Goal: Information Seeking & Learning: Find specific fact

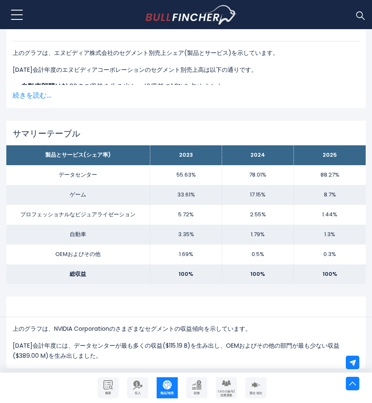
scroll to position [338, 0]
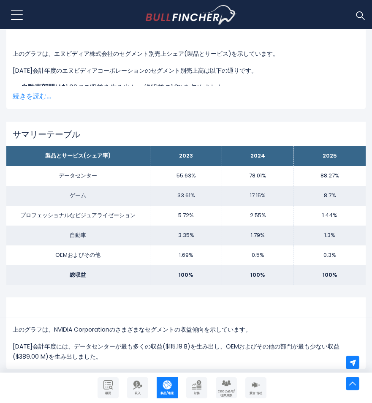
click at [27, 95] on span "続きを読む..." at bounding box center [186, 96] width 347 height 10
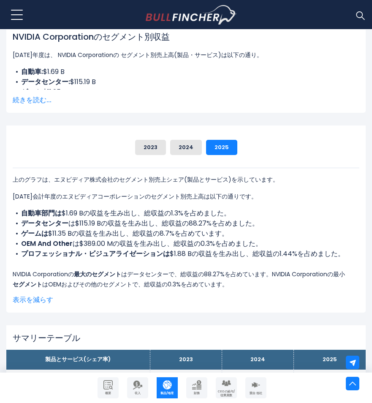
scroll to position [211, 0]
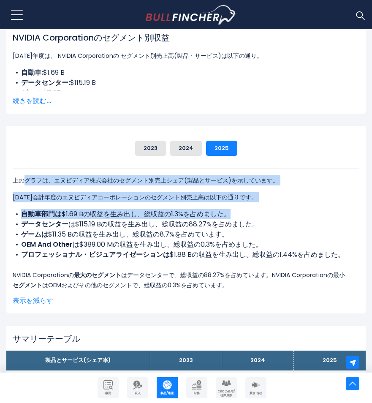
drag, startPoint x: 27, startPoint y: 182, endPoint x: 285, endPoint y: 209, distance: 259.0
click at [285, 209] on div "上のグラフは、エヌビディア株式会社のセグメント別売上シェア(製品とサービス)を示しています。 [DATE]会計年度のエヌビディアコーポレーションのセグメント別…" at bounding box center [186, 229] width 347 height 122
click at [282, 208] on div "上のグラフは、エヌビディア株式会社のセグメント別売上シェア(製品とサービス)を示しています。 [DATE]会計年度のエヌビディアコーポレーションのセグメント別…" at bounding box center [186, 229] width 347 height 122
click at [197, 181] on p "上のグラフは、エヌビディア株式会社のセグメント別売上シェア(製品とサービス)を示しています。" at bounding box center [186, 180] width 347 height 10
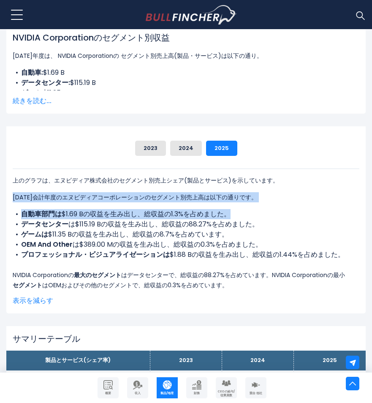
drag, startPoint x: 8, startPoint y: 193, endPoint x: 287, endPoint y: 206, distance: 279.7
click at [287, 206] on div "NVIDIA Corporation's Revenue Share by Segment Automotive 903000000 Data Center" at bounding box center [185, 219] width 359 height 187
click at [185, 197] on p "[DATE]会計年度のエヌビディアコーポレーションのセグメント別売上高は以下の通りです。" at bounding box center [186, 197] width 347 height 10
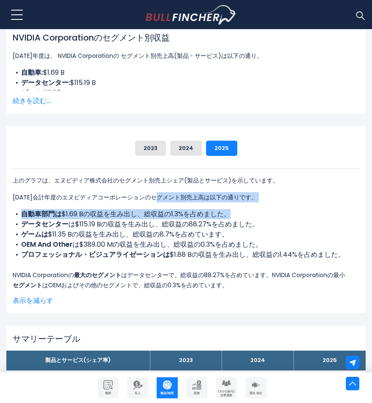
drag, startPoint x: 165, startPoint y: 197, endPoint x: 277, endPoint y: 206, distance: 112.2
click at [277, 206] on div "上のグラフは、エヌビディア株式会社のセグメント別売上シェア(製品とサービス)を示しています。 [DATE]会計年度のエヌビディアコーポレーションのセグメント別…" at bounding box center [186, 229] width 347 height 122
click at [20, 217] on li "自動車部門は $1.69 Bの収益を生み出し、総収益の1.3%を占めました。" at bounding box center [186, 214] width 347 height 10
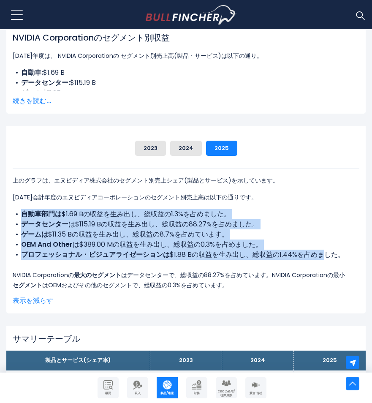
drag, startPoint x: 19, startPoint y: 209, endPoint x: 325, endPoint y: 256, distance: 310.1
click at [325, 256] on div "上のグラフは、エヌビディア株式会社のセグメント別売上シェア(製品とサービス)を示しています。 [DATE]会計年度のエヌビディアコーポレーションのセグメント別…" at bounding box center [186, 229] width 347 height 122
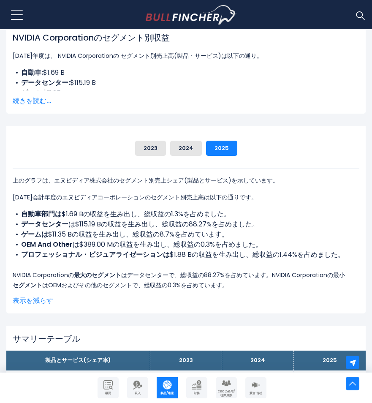
click at [255, 199] on p "[DATE]会計年度のエヌビディアコーポレーションのセグメント別売上高は以下の通りです。" at bounding box center [186, 197] width 347 height 10
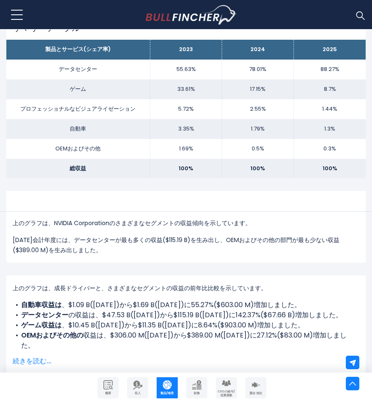
scroll to position [507, 0]
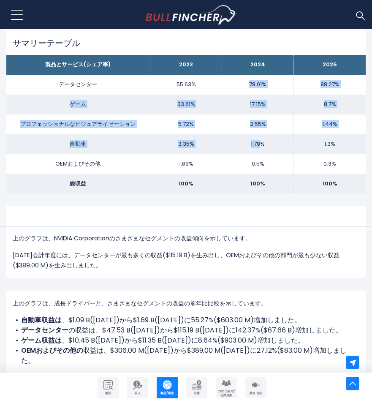
drag, startPoint x: 228, startPoint y: 83, endPoint x: 261, endPoint y: 150, distance: 74.8
click at [261, 150] on tbody "製品とサービス(シェア率) [DATE] [DATE] [DATE] データセンター 55.63% 78.01% 88.27% ゲーム 33.61% 17.1…" at bounding box center [185, 124] width 359 height 138
drag, startPoint x: 261, startPoint y: 150, endPoint x: 234, endPoint y: 83, distance: 72.1
click at [234, 83] on td "78.01%" at bounding box center [258, 85] width 72 height 20
drag, startPoint x: 234, startPoint y: 79, endPoint x: 284, endPoint y: 176, distance: 109.5
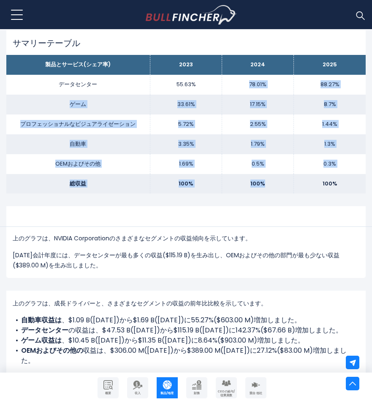
click at [284, 176] on tbody "製品とサービス(シェア率) [DATE] [DATE] [DATE] データセンター 55.63% 78.01% 88.27% ゲーム 33.61% 17.1…" at bounding box center [185, 124] width 359 height 138
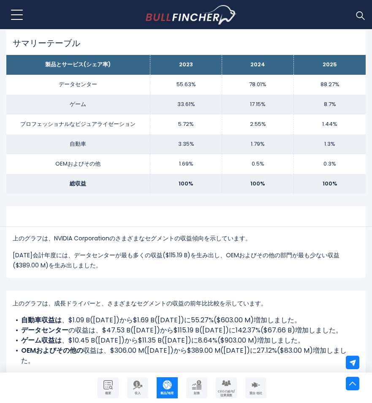
click at [271, 211] on div "NVIDIA Corporation's Segments Revenue Trend 上のグラフは、NVIDIA Corporationのさまざまなセグメン…" at bounding box center [185, 242] width 359 height 72
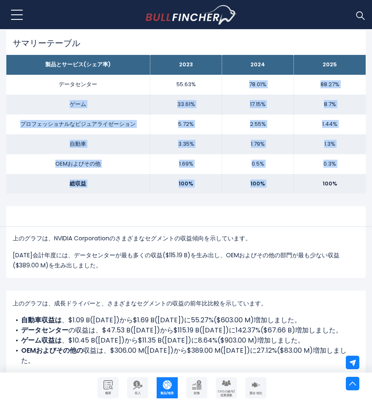
drag, startPoint x: 232, startPoint y: 76, endPoint x: 293, endPoint y: 179, distance: 119.8
click at [293, 179] on tbody "製品とサービス(シェア率) [DATE] [DATE] [DATE] データセンター 55.63% 78.01% 88.27% ゲーム 33.61% 17.1…" at bounding box center [185, 124] width 359 height 138
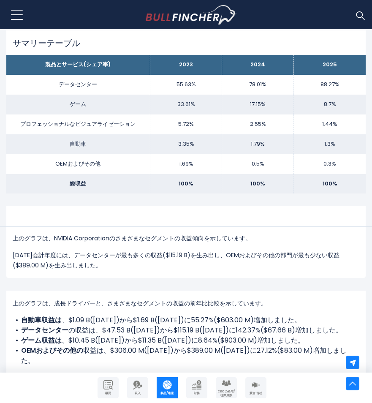
drag, startPoint x: 293, startPoint y: 179, endPoint x: 249, endPoint y: 228, distance: 66.4
click at [249, 228] on div "上のグラフは、NVIDIA Corporationのさまざまなセグメントの収益傾向を示しています。 [DATE]会計年度には、データセンターが最も多くの収益(…" at bounding box center [186, 242] width 347 height 57
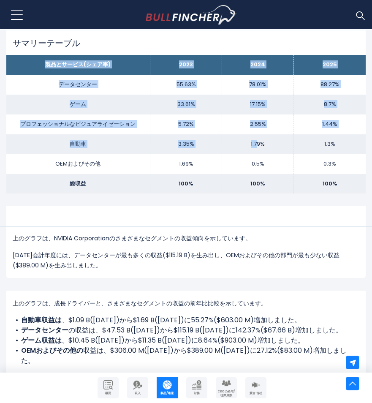
drag, startPoint x: 37, startPoint y: 63, endPoint x: 258, endPoint y: 154, distance: 239.6
click at [258, 154] on tbody "製品とサービス(シェア率) [DATE] [DATE] [DATE] データセンター 55.63% 78.01% 88.27% ゲーム 33.61% 17.1…" at bounding box center [185, 124] width 359 height 138
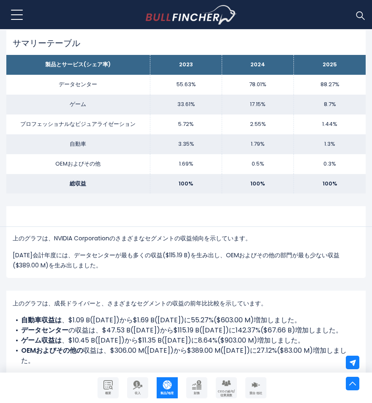
drag, startPoint x: 258, startPoint y: 154, endPoint x: 210, endPoint y: 163, distance: 49.3
click at [253, 218] on div "上のグラフは、NVIDIA Corporationのさまざまなセグメントの収益傾向を示しています。 [DATE]会計年度には、データセンターが最も多くの収益(…" at bounding box center [186, 242] width 347 height 57
drag, startPoint x: 88, startPoint y: 64, endPoint x: 107, endPoint y: 66, distance: 18.7
click at [107, 66] on th "製品とサービス(シェア率)" at bounding box center [78, 65] width 144 height 20
click at [37, 59] on th "製品とサービス(シェア率)" at bounding box center [78, 65] width 144 height 20
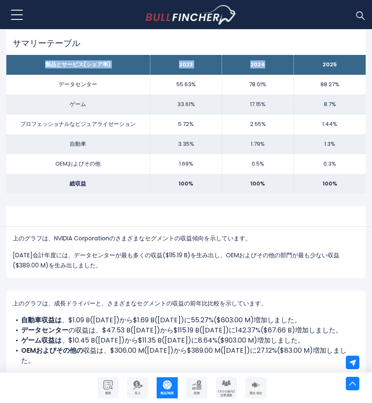
drag, startPoint x: 11, startPoint y: 62, endPoint x: 281, endPoint y: 55, distance: 269.8
click at [281, 55] on tr "製品とサービス(シェア率) [DATE] [DATE] [DATE]" at bounding box center [185, 65] width 359 height 20
click at [35, 57] on th "製品とサービス(シェア率)" at bounding box center [78, 65] width 144 height 20
drag, startPoint x: 26, startPoint y: 60, endPoint x: 276, endPoint y: 66, distance: 250.0
click at [276, 66] on tr "製品とサービス(シェア率) [DATE] [DATE] [DATE]" at bounding box center [185, 65] width 359 height 20
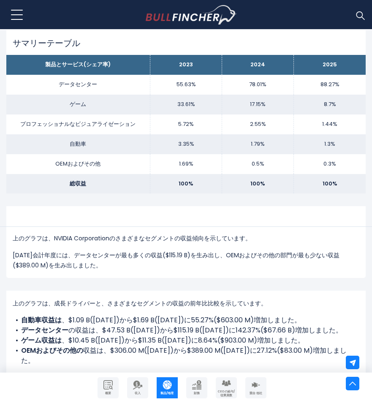
drag, startPoint x: 276, startPoint y: 66, endPoint x: 242, endPoint y: 38, distance: 44.1
click at [242, 38] on h2 "サマリーテーブル" at bounding box center [186, 43] width 347 height 10
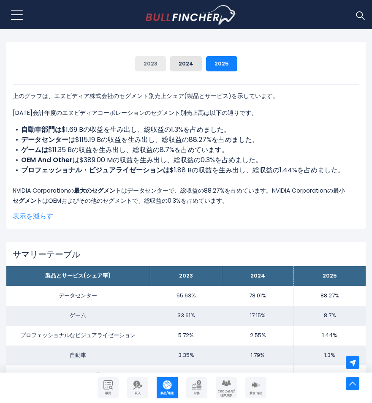
click at [155, 61] on button "2023" at bounding box center [150, 63] width 31 height 15
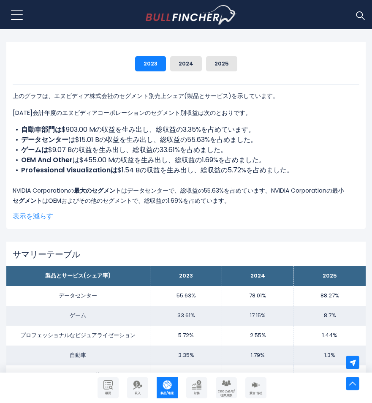
click at [225, 55] on div "NVIDIA Corporation's Revenue Share by Segment Automotive 903000000 Data Center" at bounding box center [186, 60] width 347 height 22
click at [217, 66] on button "2025" at bounding box center [221, 63] width 31 height 15
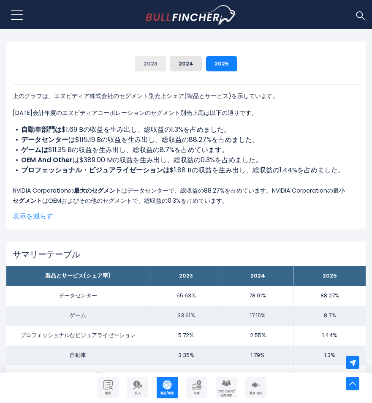
click at [160, 62] on button "2023" at bounding box center [150, 63] width 31 height 15
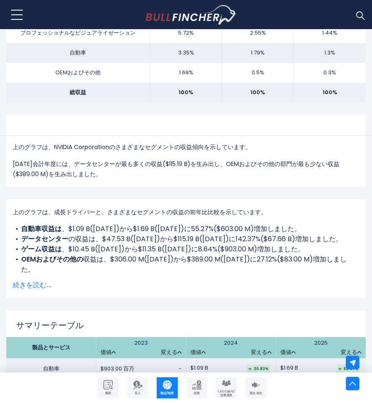
scroll to position [675, 0]
